Goal: Transaction & Acquisition: Obtain resource

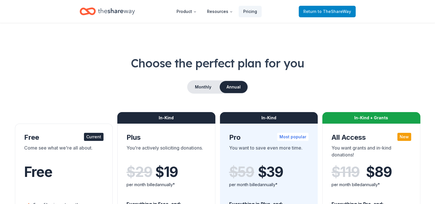
click at [328, 14] on span "Return to TheShareWay" at bounding box center [328, 11] width 48 height 7
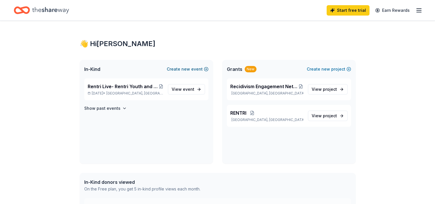
click at [179, 68] on button "Create new event" at bounding box center [188, 69] width 42 height 7
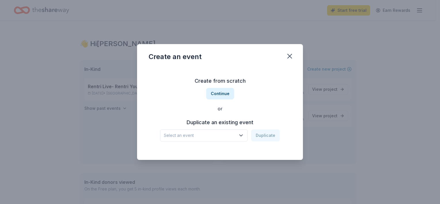
click at [242, 135] on icon "button" at bounding box center [241, 135] width 6 height 6
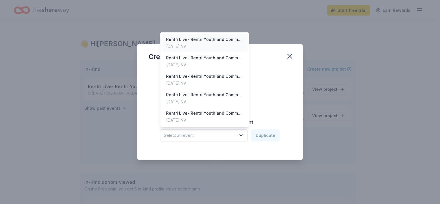
click at [205, 43] on div "Sep 12, 2025 · NV" at bounding box center [204, 46] width 77 height 7
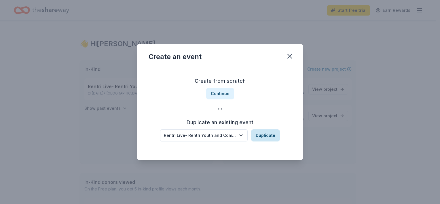
click at [262, 136] on button "Duplicate" at bounding box center [265, 135] width 29 height 12
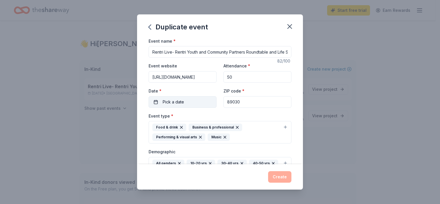
click at [188, 102] on button "Pick a date" at bounding box center [183, 102] width 68 height 12
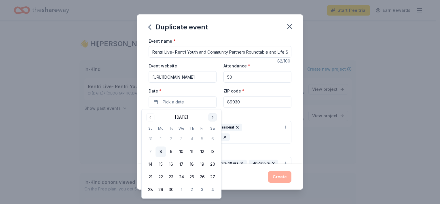
click at [212, 117] on button "Go to next month" at bounding box center [212, 117] width 8 height 8
click at [202, 176] on button "24" at bounding box center [202, 177] width 10 height 10
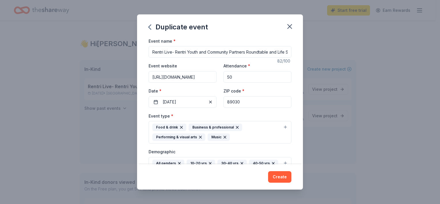
click at [279, 53] on input "Rentri Live- Rentri Youth and Community Partners Roundtable and Life Skills Eve…" at bounding box center [220, 52] width 143 height 12
click at [268, 54] on input "Rentri Live- Rentri Youth and Community Partners Roundtable and Life Skills Eve…" at bounding box center [220, 52] width 143 height 12
type input "Rentri Live- Rentri Youth and Community Partners Roundtable and Workforce Devel…"
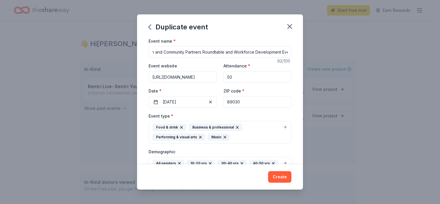
click at [230, 78] on input "50" at bounding box center [257, 77] width 68 height 12
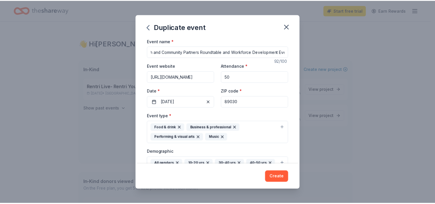
scroll to position [0, 0]
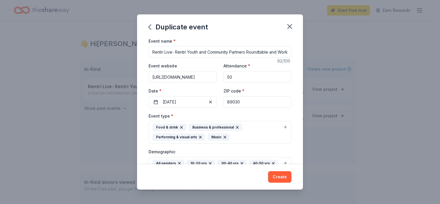
type input "5"
type input "100"
click at [278, 177] on button "Create" at bounding box center [279, 177] width 23 height 12
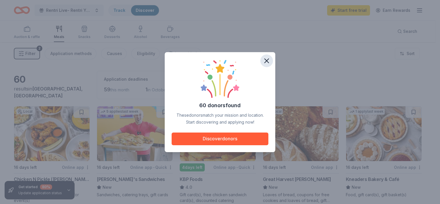
click at [267, 60] on icon "button" at bounding box center [266, 61] width 8 height 8
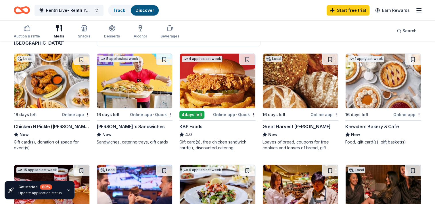
scroll to position [54, 0]
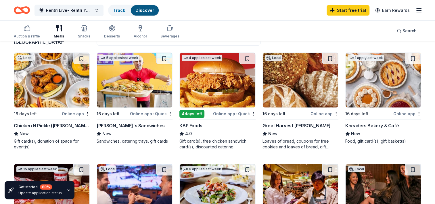
click at [144, 113] on div "Online app • Quick" at bounding box center [151, 113] width 43 height 7
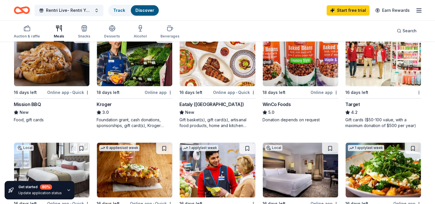
scroll to position [298, 0]
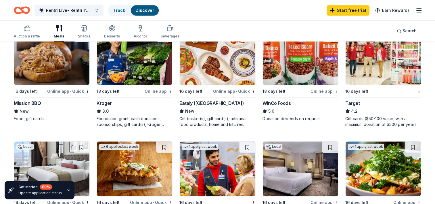
click at [66, 89] on div "Online app • Quick" at bounding box center [68, 90] width 43 height 7
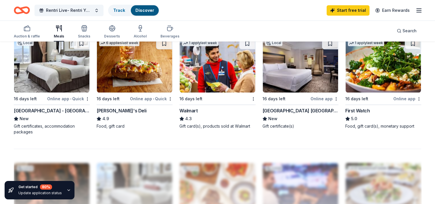
scroll to position [406, 0]
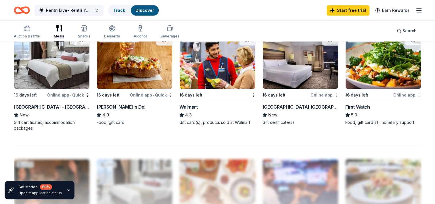
click at [216, 94] on div "16 days left" at bounding box center [214, 94] width 69 height 7
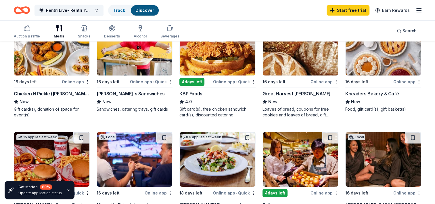
scroll to position [86, 0]
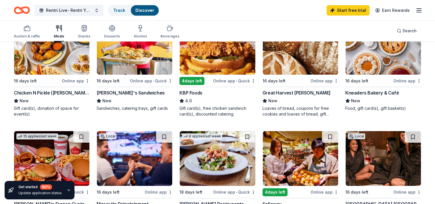
click at [225, 77] on div "Online app • Quick" at bounding box center [234, 80] width 43 height 7
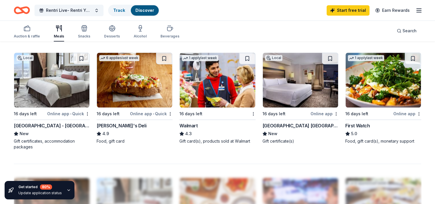
scroll to position [398, 0]
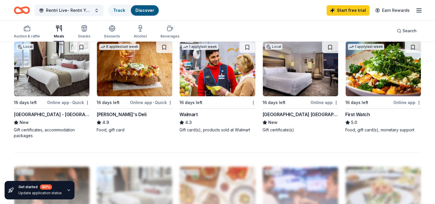
click at [160, 102] on div "Online app • Quick" at bounding box center [151, 102] width 43 height 7
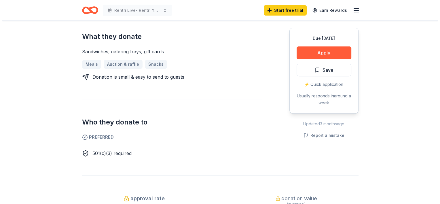
scroll to position [243, 0]
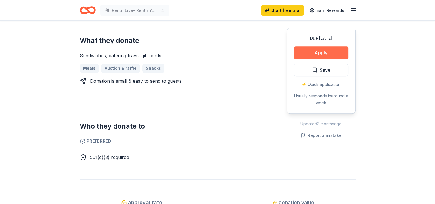
click at [325, 54] on button "Apply" at bounding box center [321, 52] width 55 height 13
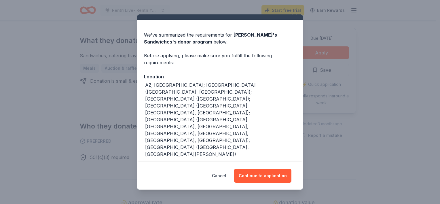
scroll to position [11, 0]
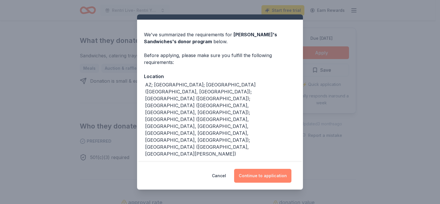
click at [264, 178] on button "Continue to application" at bounding box center [262, 176] width 57 height 14
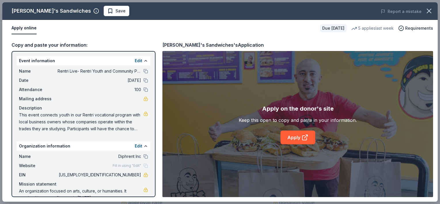
scroll to position [12, 0]
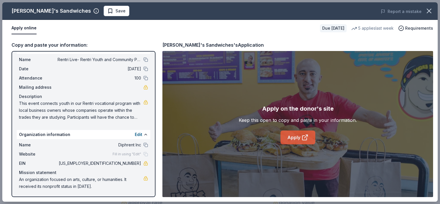
click at [294, 140] on link "Apply" at bounding box center [297, 137] width 35 height 14
drag, startPoint x: 106, startPoint y: 142, endPoint x: 134, endPoint y: 145, distance: 27.8
click at [134, 145] on span "Diphrent Inc" at bounding box center [99, 144] width 83 height 7
drag, startPoint x: 142, startPoint y: 144, endPoint x: 139, endPoint y: 147, distance: 4.3
click at [139, 147] on div "Name Diphrent Inc" at bounding box center [83, 144] width 129 height 7
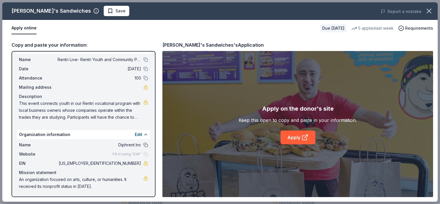
click at [143, 145] on button at bounding box center [145, 144] width 5 height 5
drag, startPoint x: 111, startPoint y: 162, endPoint x: 90, endPoint y: 161, distance: 21.6
click at [88, 162] on span "84-3710073" at bounding box center [99, 163] width 83 height 7
click at [120, 116] on span "This event connects youth in our Rentri vocational program with local business …" at bounding box center [81, 110] width 124 height 21
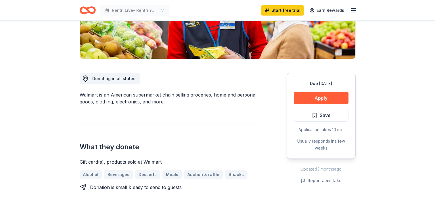
scroll to position [119, 0]
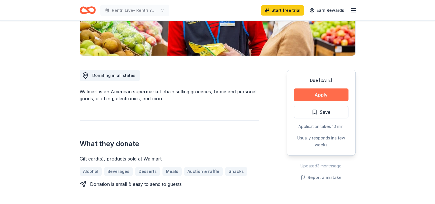
click at [329, 91] on button "Apply" at bounding box center [321, 94] width 55 height 13
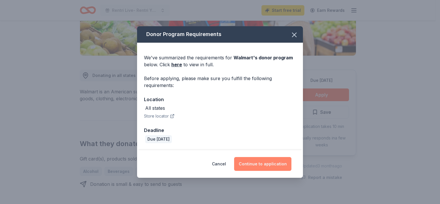
click at [271, 164] on button "Continue to application" at bounding box center [262, 164] width 57 height 14
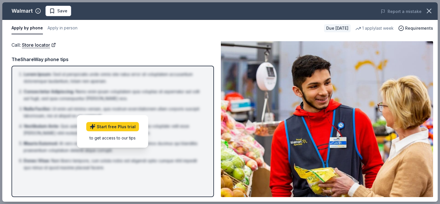
drag, startPoint x: 439, startPoint y: 129, endPoint x: 441, endPoint y: 141, distance: 11.9
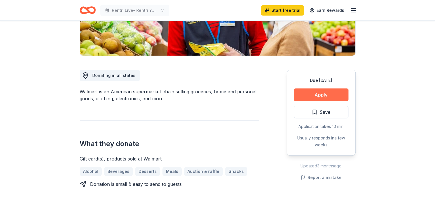
click at [337, 95] on button "Apply" at bounding box center [321, 94] width 55 height 13
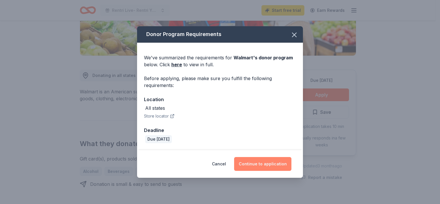
click at [259, 163] on button "Continue to application" at bounding box center [262, 164] width 57 height 14
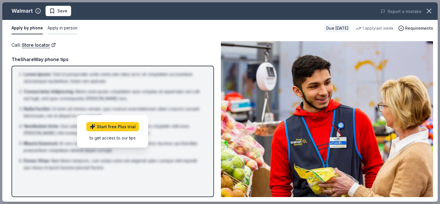
click at [64, 25] on button "Apply in person" at bounding box center [62, 28] width 30 height 12
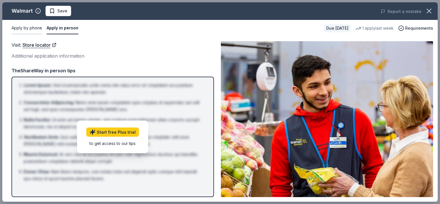
click at [29, 28] on button "Apply by phone" at bounding box center [27, 28] width 31 height 12
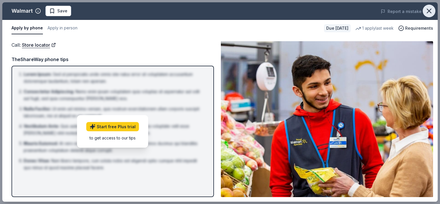
click at [431, 10] on icon "button" at bounding box center [429, 11] width 8 height 8
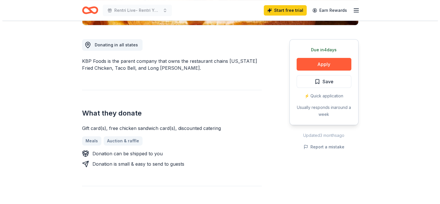
scroll to position [151, 0]
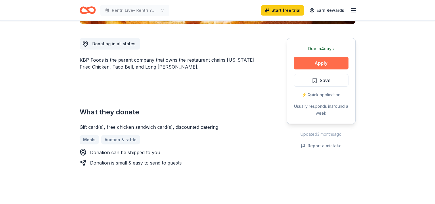
click at [319, 61] on button "Apply" at bounding box center [321, 63] width 55 height 13
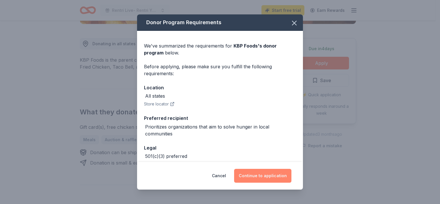
click at [254, 179] on button "Continue to application" at bounding box center [262, 176] width 57 height 14
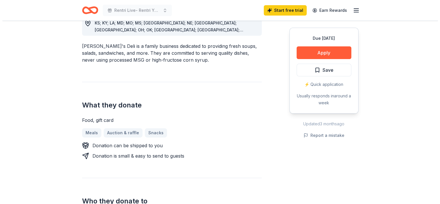
scroll to position [176, 0]
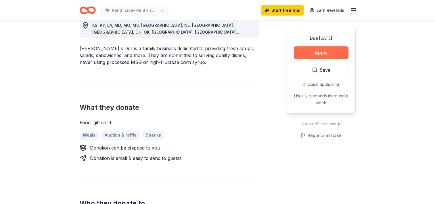
click at [334, 54] on button "Apply" at bounding box center [321, 52] width 55 height 13
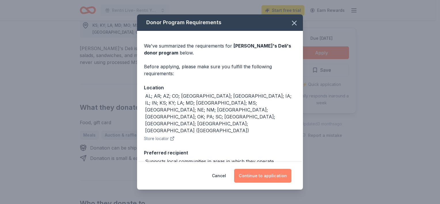
click at [275, 177] on button "Continue to application" at bounding box center [262, 176] width 57 height 14
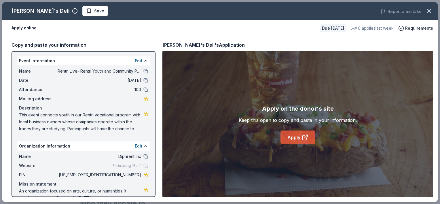
click at [306, 138] on icon at bounding box center [304, 138] width 4 height 4
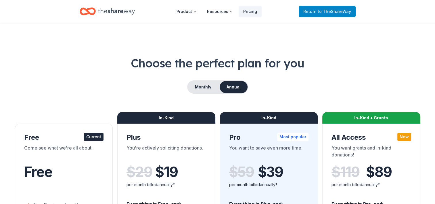
click at [326, 13] on span "to TheShareWay" at bounding box center [334, 11] width 33 height 5
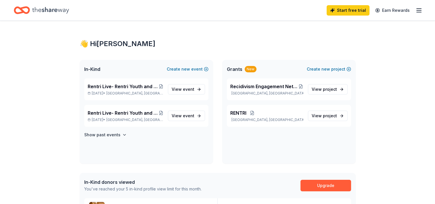
click at [250, 71] on div "New" at bounding box center [251, 69] width 12 height 6
click at [326, 90] on span "project" at bounding box center [330, 89] width 14 height 5
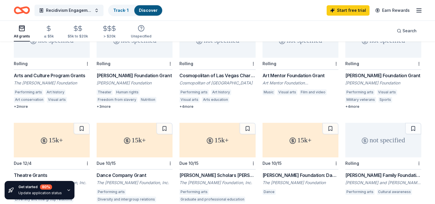
scroll to position [283, 0]
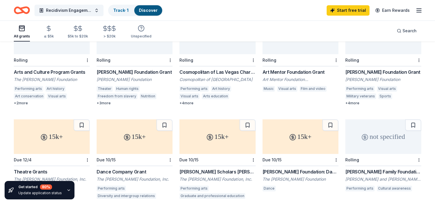
click at [290, 68] on div "Art Mentor Foundation Grant" at bounding box center [301, 71] width 76 height 7
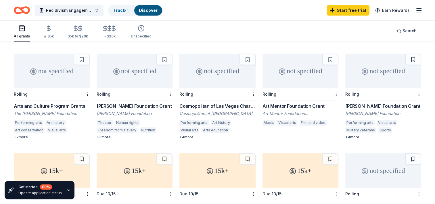
scroll to position [239, 0]
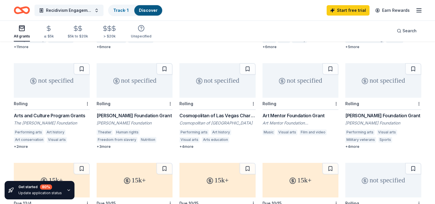
click at [23, 144] on div "+ 2 more" at bounding box center [52, 146] width 76 height 5
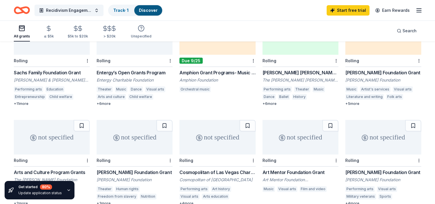
scroll to position [182, 0]
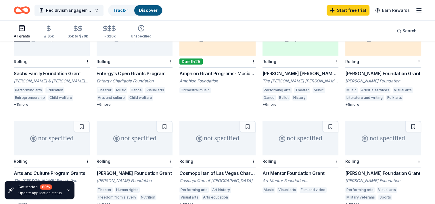
click at [106, 70] on div "Entergy’s Open Grants Program" at bounding box center [135, 73] width 76 height 7
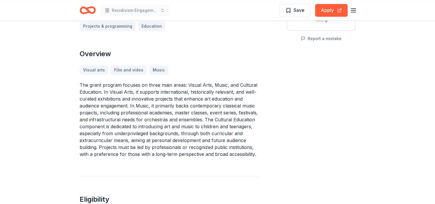
scroll to position [128, 0]
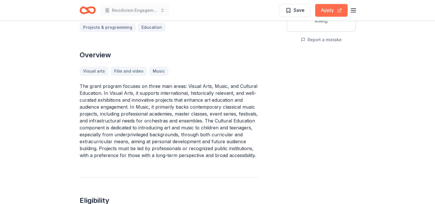
click at [324, 10] on button "Apply" at bounding box center [331, 10] width 33 height 13
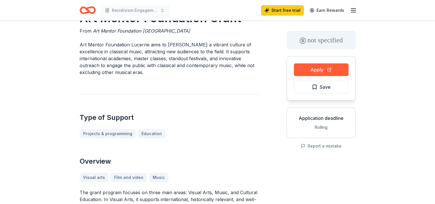
scroll to position [20, 0]
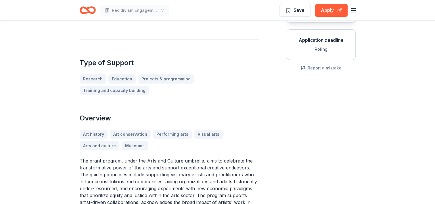
scroll to position [99, 0]
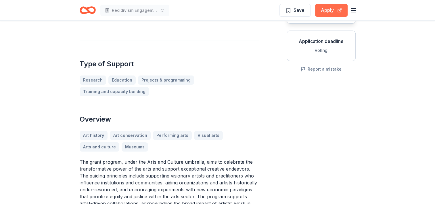
click at [335, 10] on button "Apply" at bounding box center [331, 10] width 33 height 13
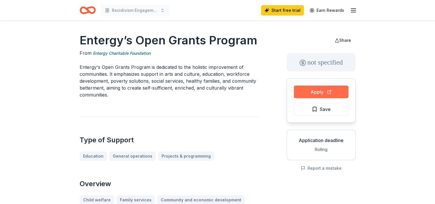
click at [318, 91] on button "Apply" at bounding box center [321, 91] width 55 height 13
